Goal: Task Accomplishment & Management: Use online tool/utility

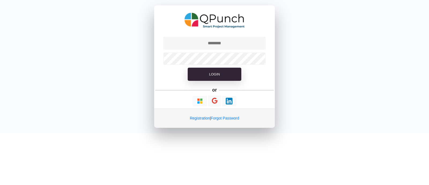
click at [207, 40] on input "text" at bounding box center [214, 43] width 103 height 13
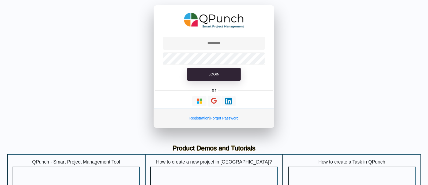
type input "**********"
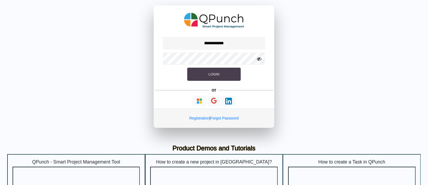
click at [204, 68] on button "Login" at bounding box center [214, 74] width 54 height 13
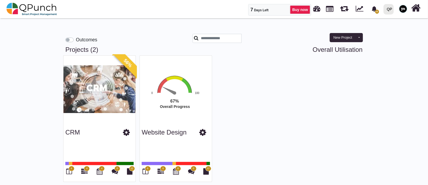
click at [386, 9] on div at bounding box center [386, 9] width 2 height 9
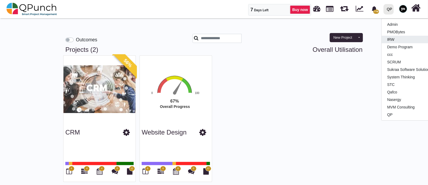
click at [391, 38] on link "IRW" at bounding box center [413, 40] width 63 height 8
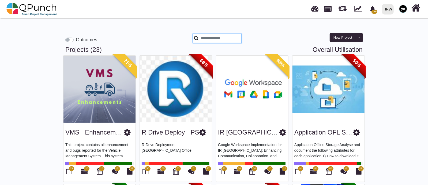
click at [206, 38] on input "text" at bounding box center [217, 38] width 49 height 9
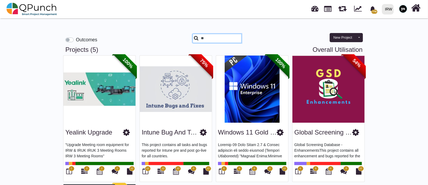
type input "*"
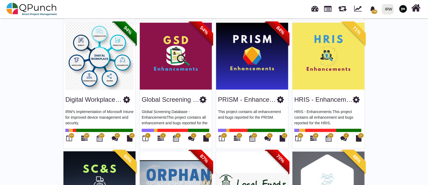
scroll to position [410, 0]
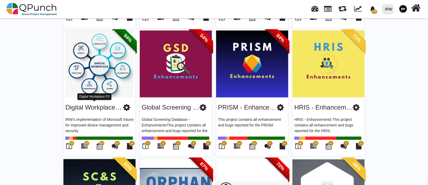
click at [86, 104] on link "Digital Workplace P2" at bounding box center [94, 106] width 59 height 7
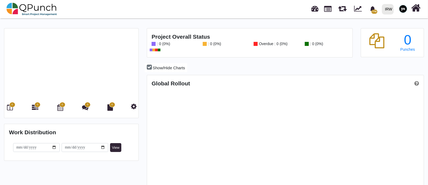
scroll to position [122, 275]
